Goal: Transaction & Acquisition: Book appointment/travel/reservation

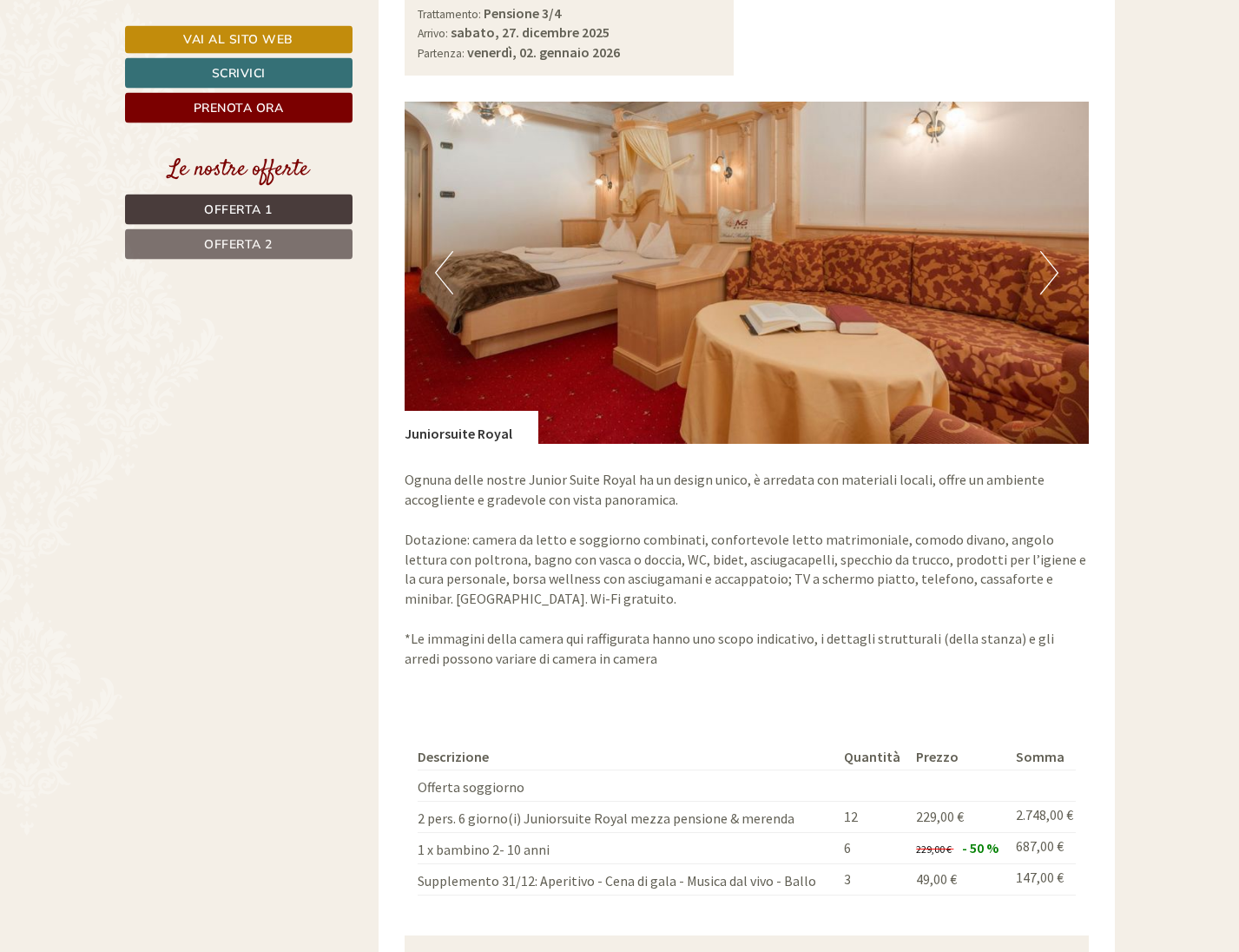
scroll to position [1329, 0]
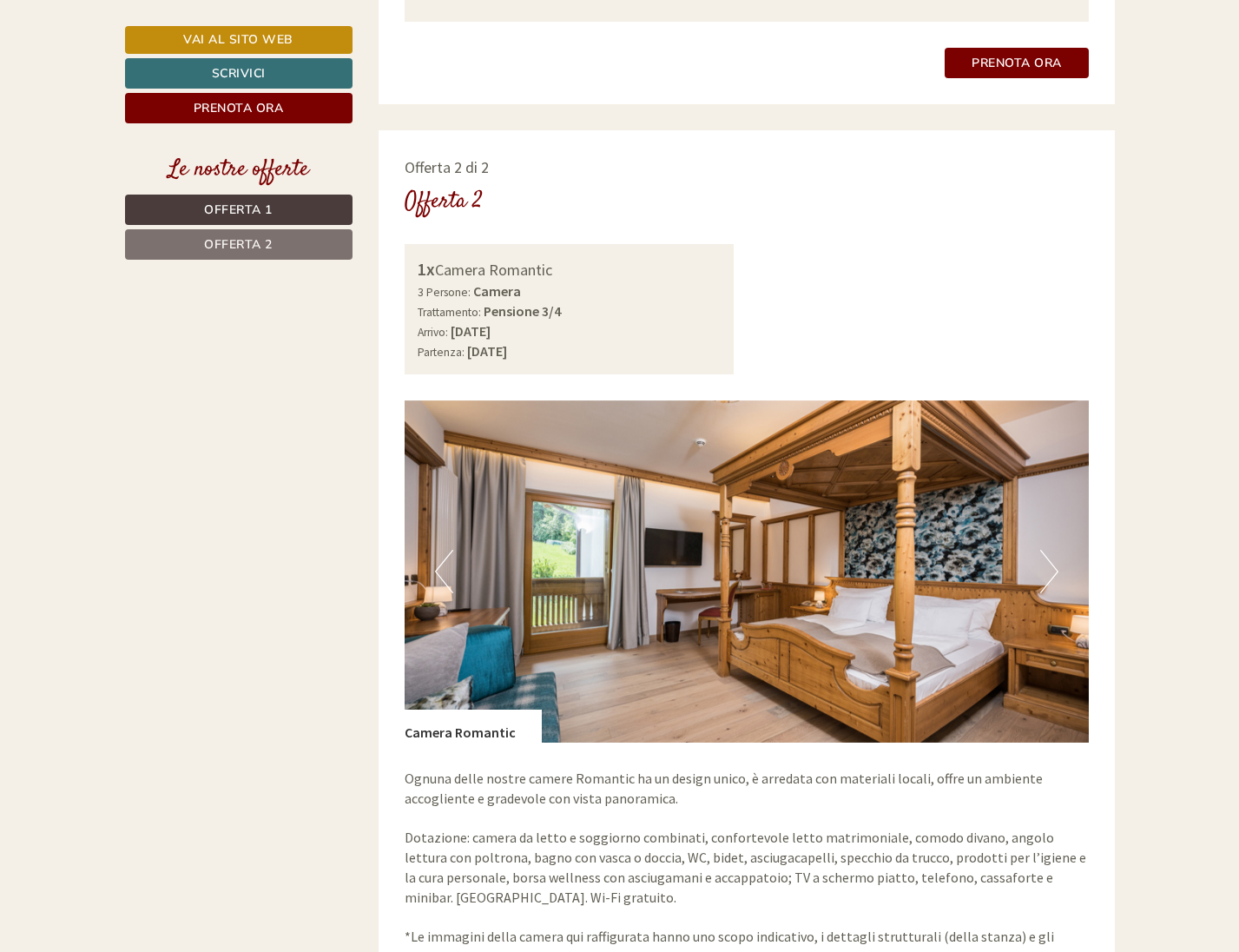
scroll to position [1949, 0]
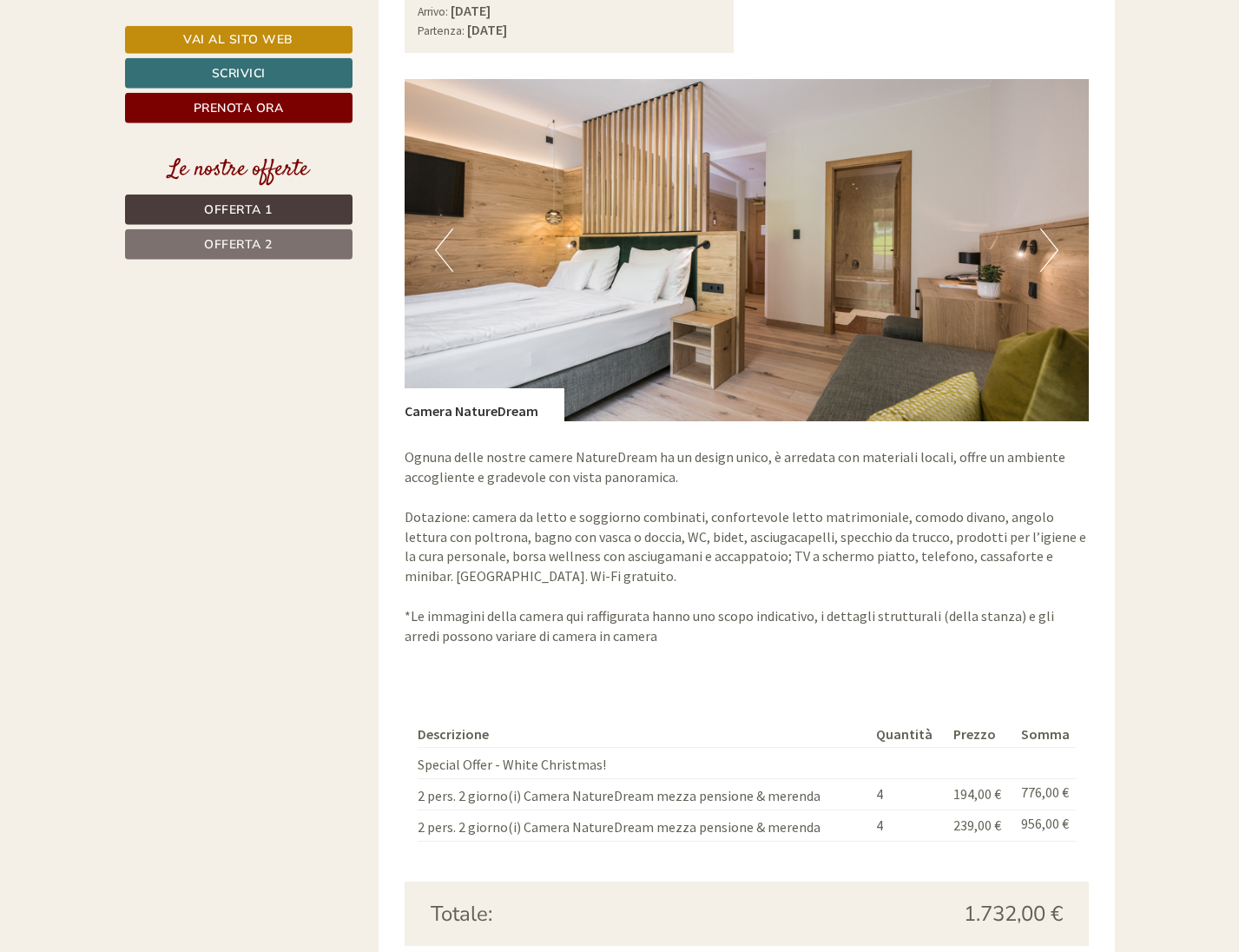
scroll to position [2569, 0]
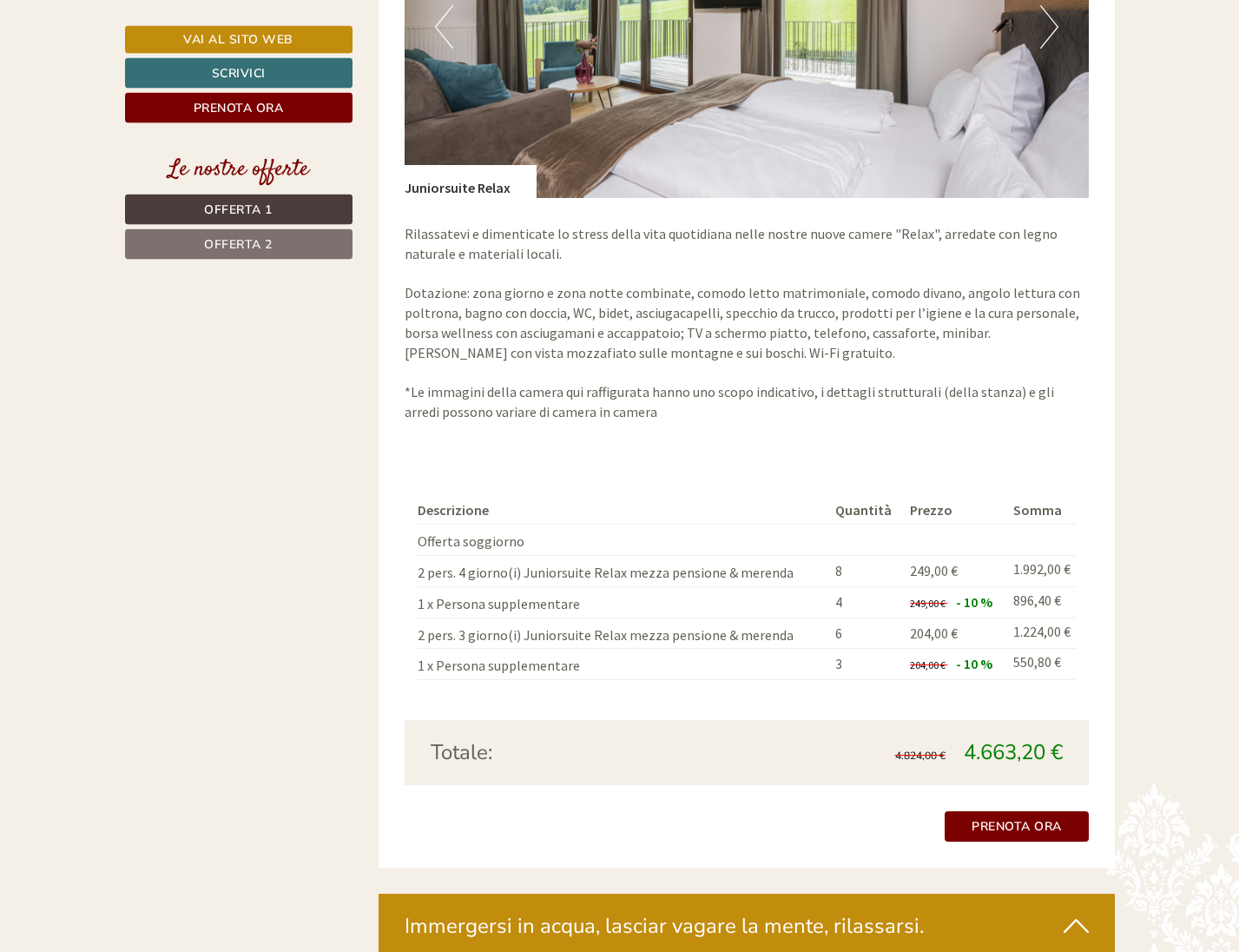
scroll to position [2924, 0]
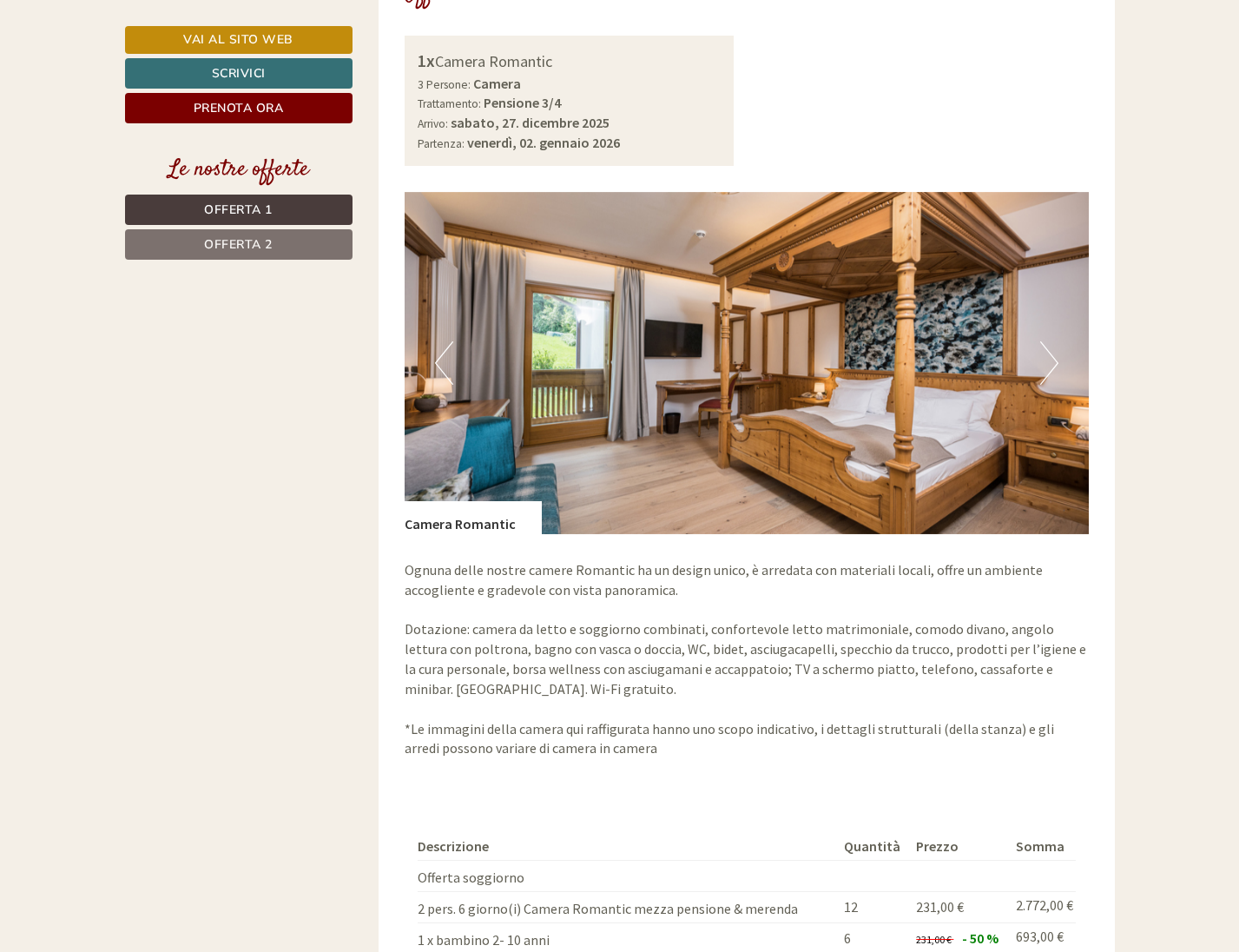
scroll to position [2658, 0]
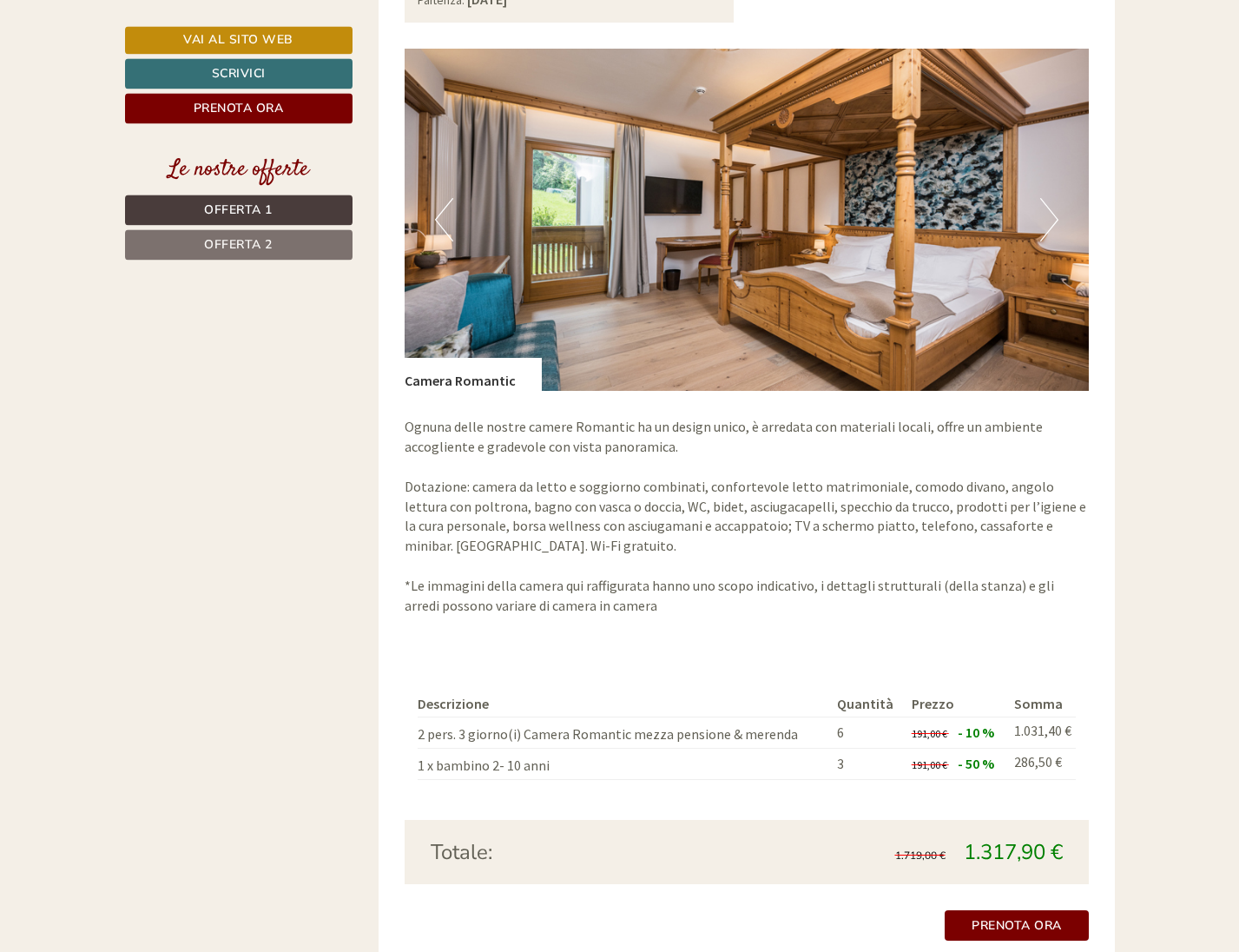
scroll to position [2835, 0]
